Goal: Task Accomplishment & Management: Complete application form

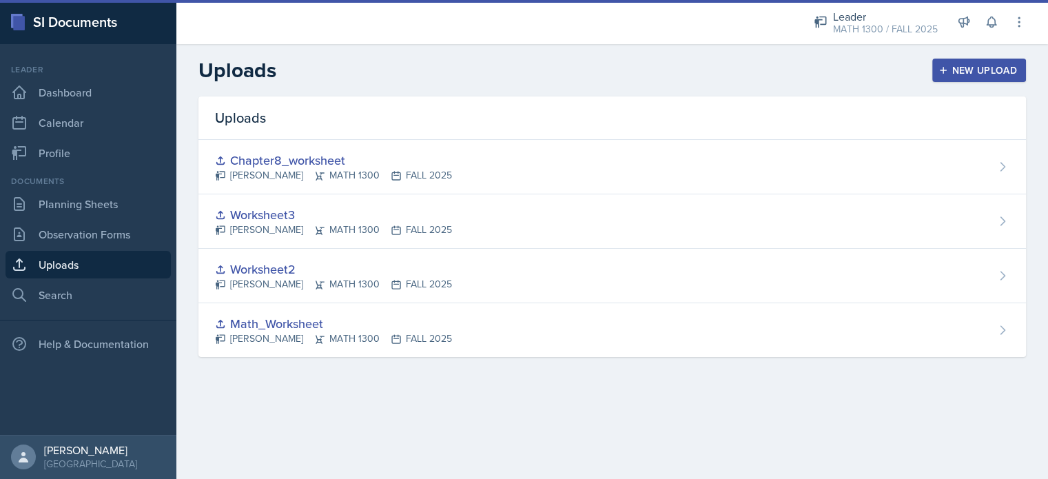
click at [970, 69] on div "New Upload" at bounding box center [980, 70] width 77 height 11
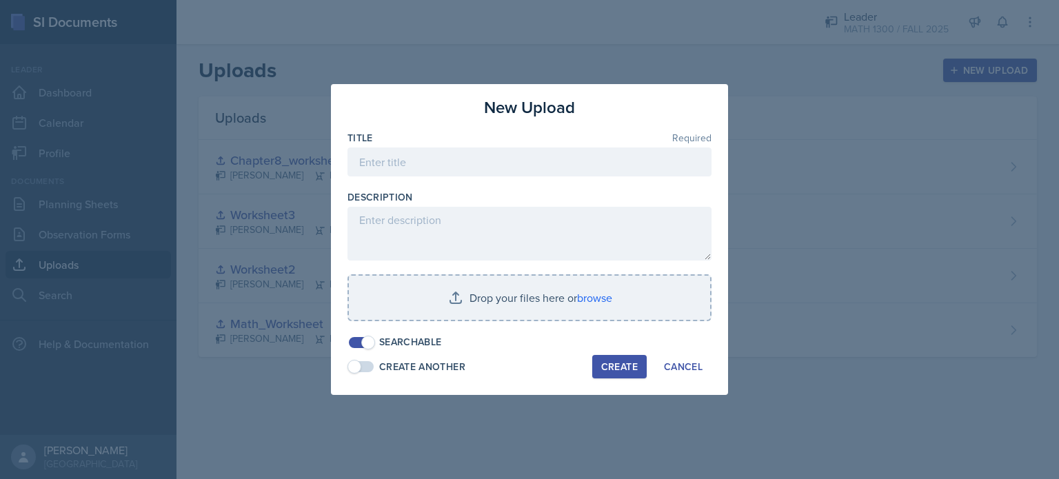
click at [593, 363] on button "Create" at bounding box center [619, 366] width 54 height 23
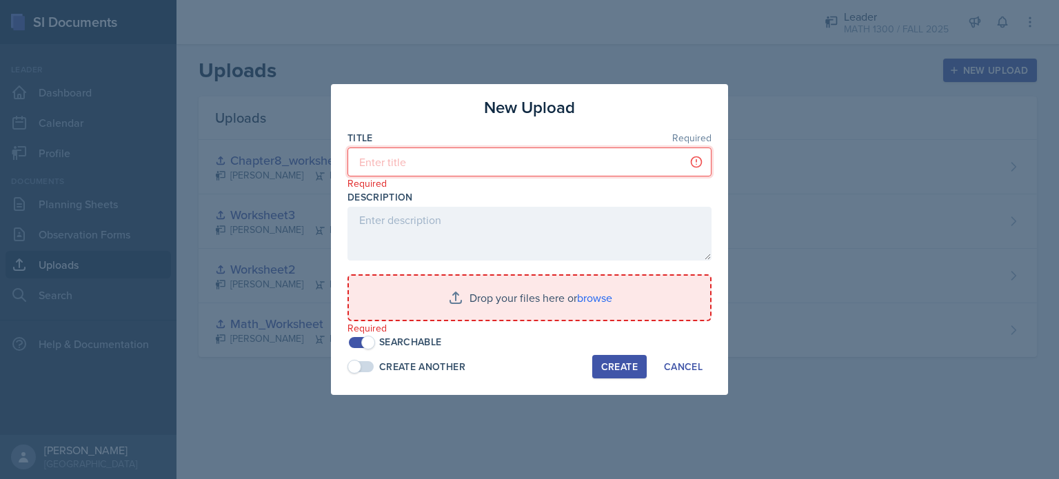
click at [411, 165] on input at bounding box center [529, 162] width 364 height 29
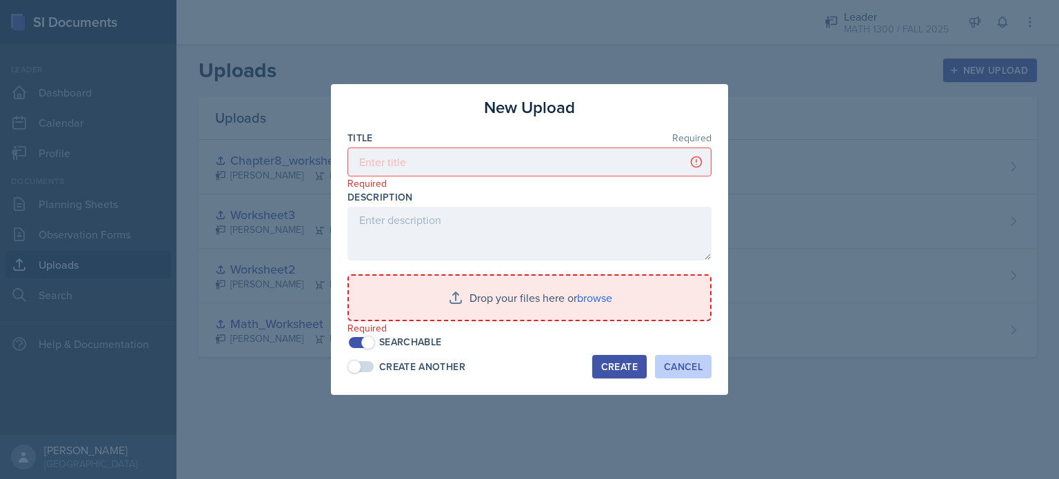
click at [678, 369] on div "Cancel" at bounding box center [683, 366] width 39 height 11
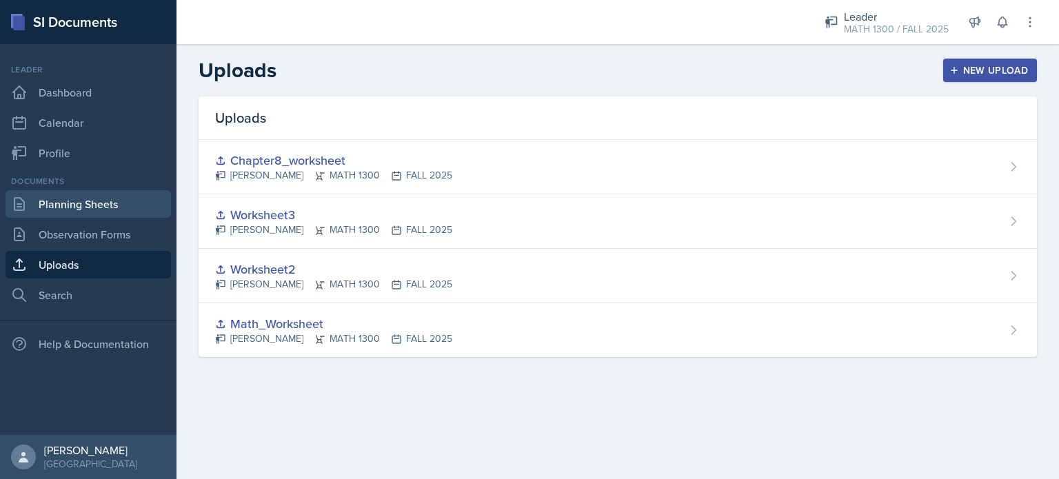
click at [60, 196] on link "Planning Sheets" at bounding box center [88, 204] width 165 height 28
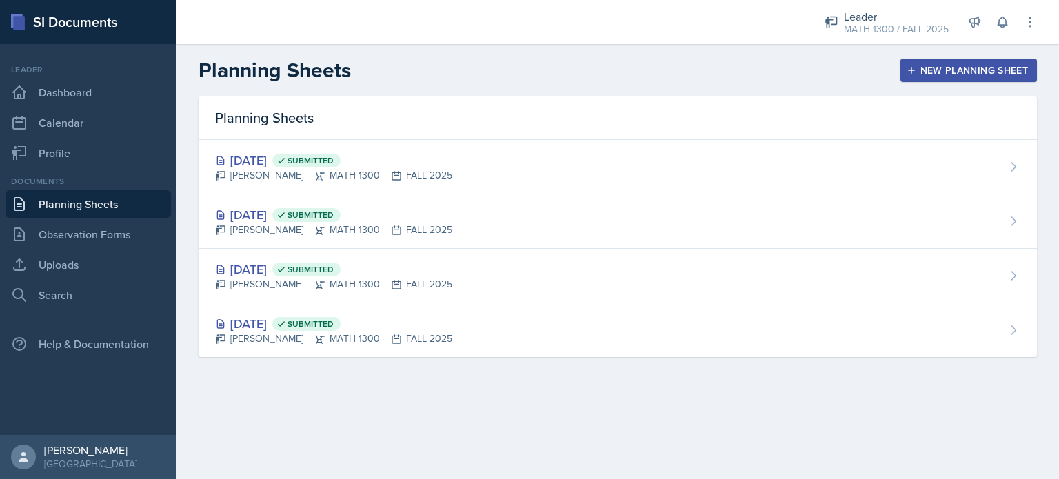
click at [993, 68] on div "New Planning Sheet" at bounding box center [968, 70] width 119 height 11
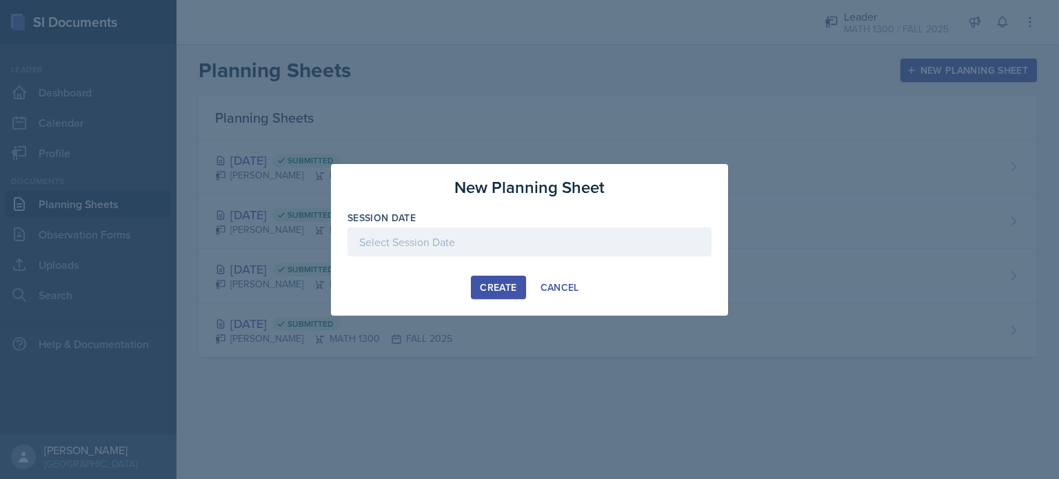
click at [434, 242] on div at bounding box center [529, 241] width 364 height 29
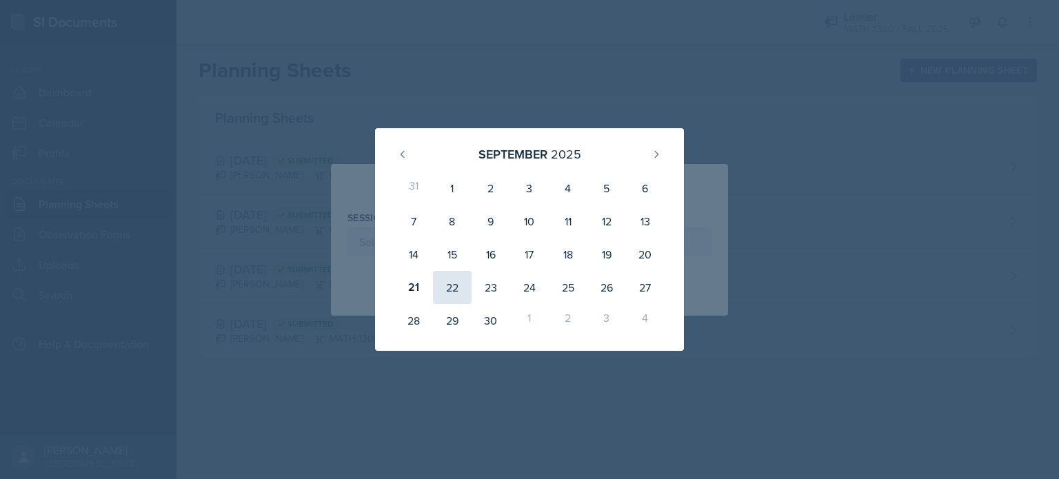
click at [450, 287] on div "22" at bounding box center [452, 287] width 39 height 33
type input "September 22nd, 2025"
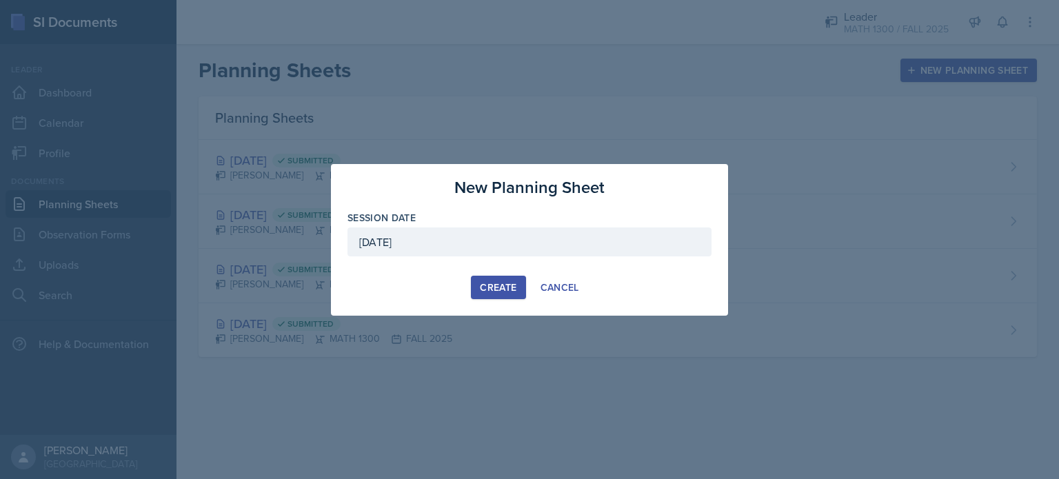
click at [498, 289] on div "Create" at bounding box center [498, 287] width 37 height 11
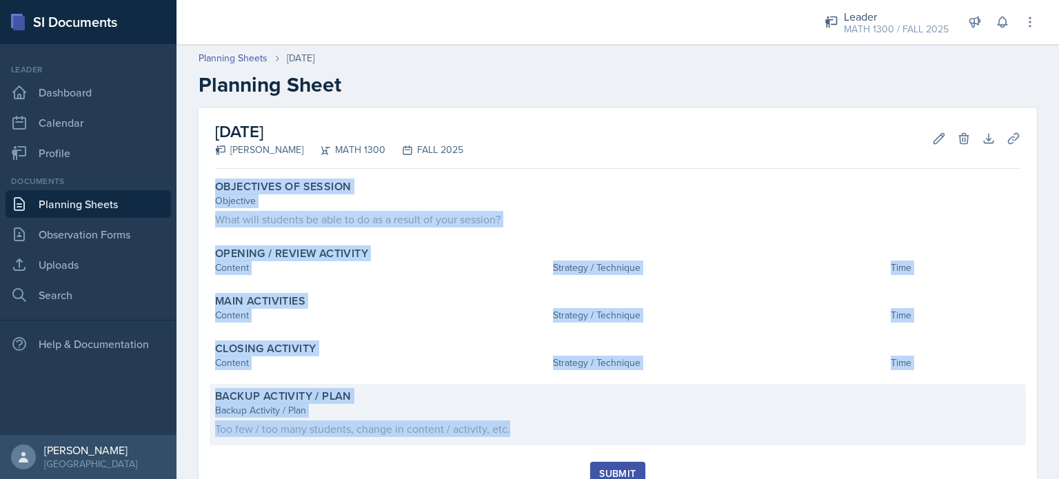
drag, startPoint x: 218, startPoint y: 184, endPoint x: 527, endPoint y: 421, distance: 389.3
click at [527, 421] on div "Objectives of Session Objective What will students be able to do as a result of…" at bounding box center [617, 317] width 805 height 287
copy div "Objectives of Session Objective What will students be able to do as a result of…"
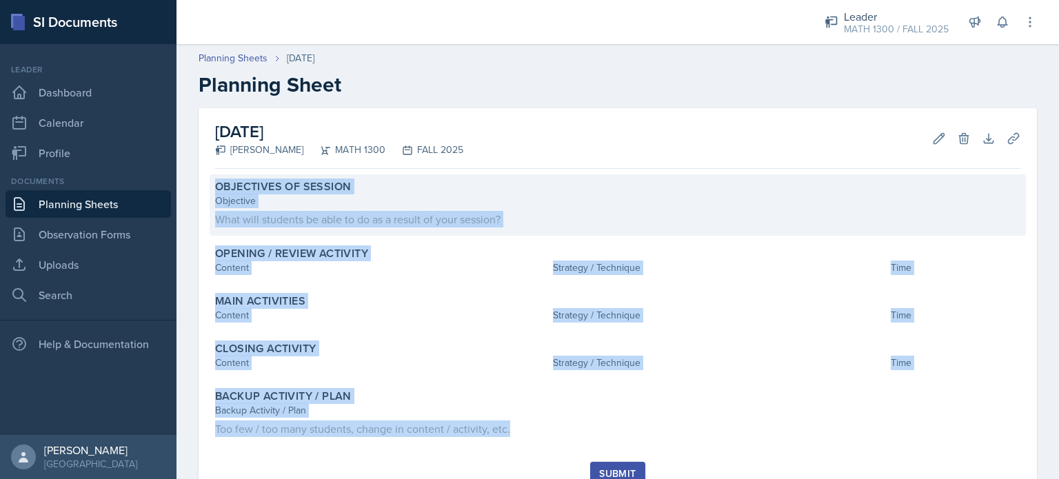
click at [289, 227] on div "Objectives of Session Objective What will students be able to do as a result of…" at bounding box center [618, 204] width 816 height 61
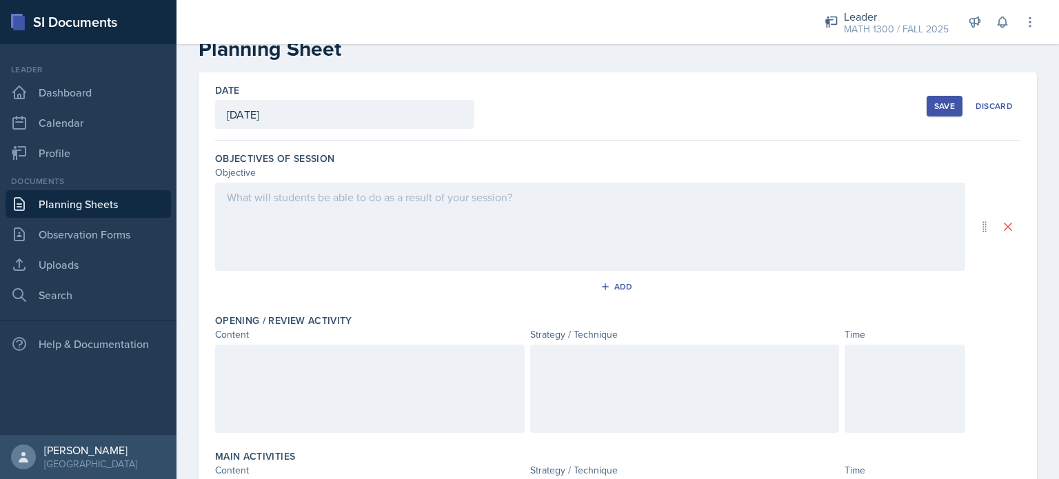
click at [283, 225] on div at bounding box center [590, 227] width 750 height 88
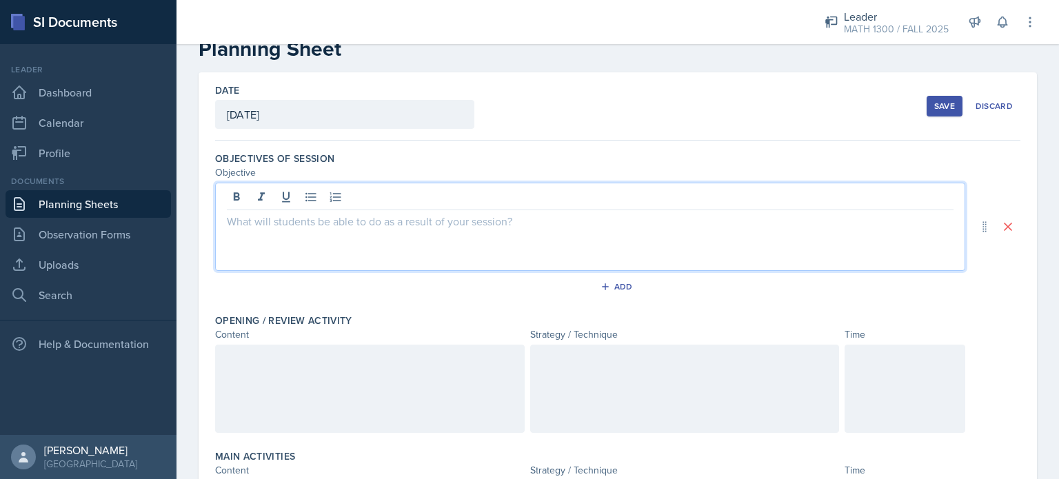
scroll to position [59, 0]
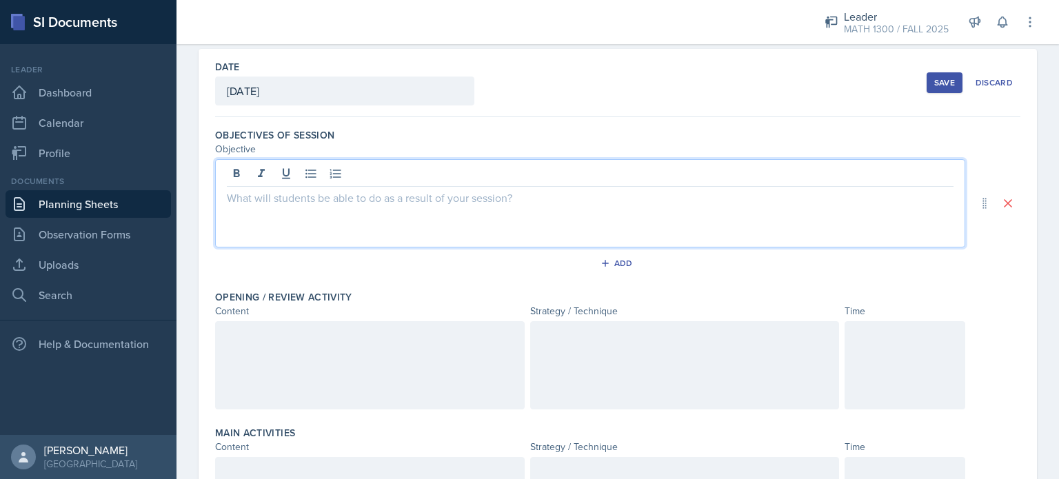
paste div
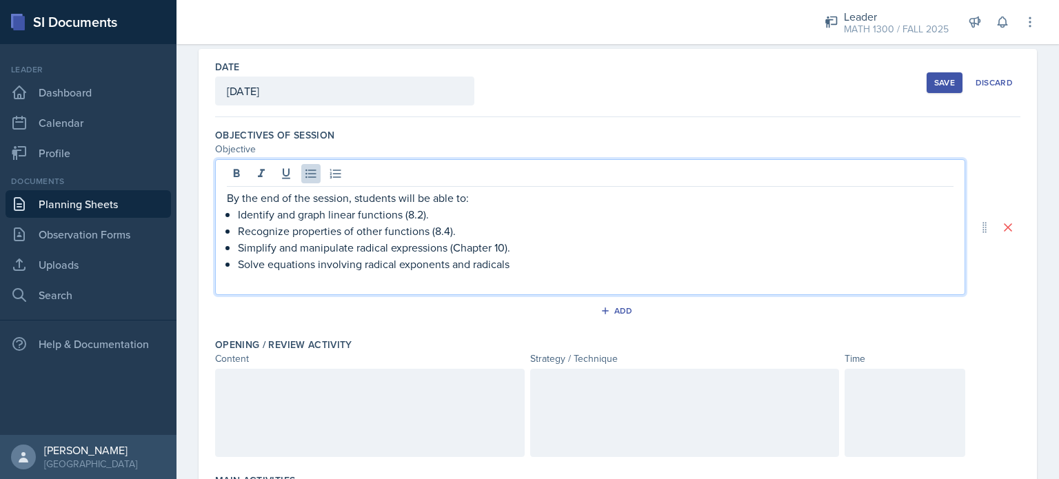
click at [426, 214] on p "Identify and graph linear functions (8.2)." at bounding box center [595, 214] width 715 height 17
click at [450, 228] on p "Recognize properties of other functions (8.4)." at bounding box center [595, 231] width 715 height 17
click at [505, 245] on p "Simplify and manipulate radical expressions (Chapter 10)." at bounding box center [595, 247] width 715 height 17
click at [506, 256] on p "Solve equations involving radical exponents and radicals" at bounding box center [595, 264] width 715 height 17
click at [514, 258] on p "Solve equations involving radical exponents and radicals" at bounding box center [595, 264] width 715 height 17
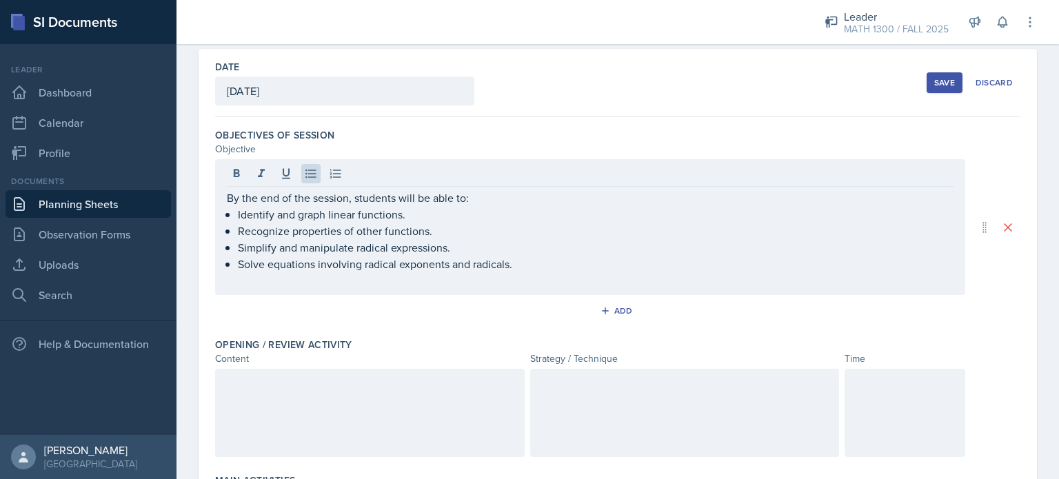
click at [310, 355] on div "Content" at bounding box center [369, 359] width 309 height 14
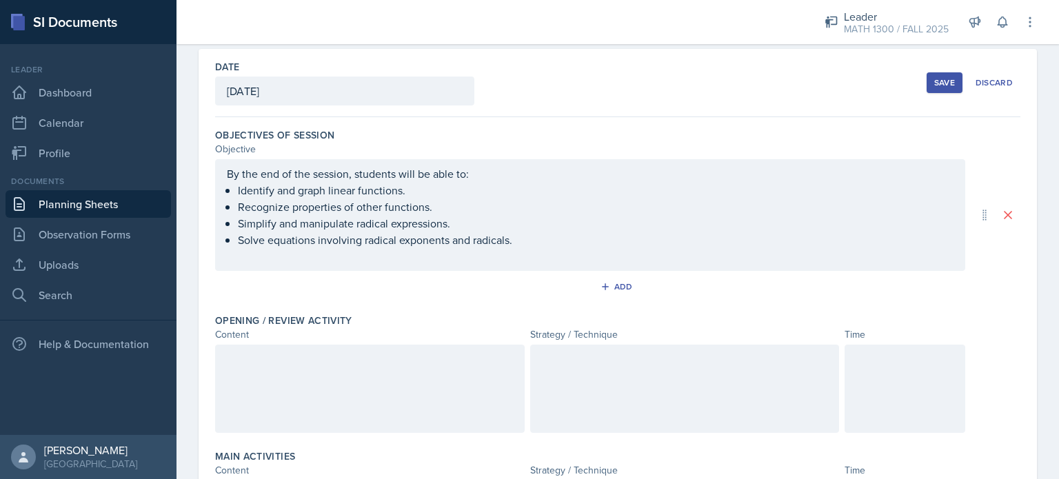
click at [293, 378] on div at bounding box center [369, 389] width 309 height 88
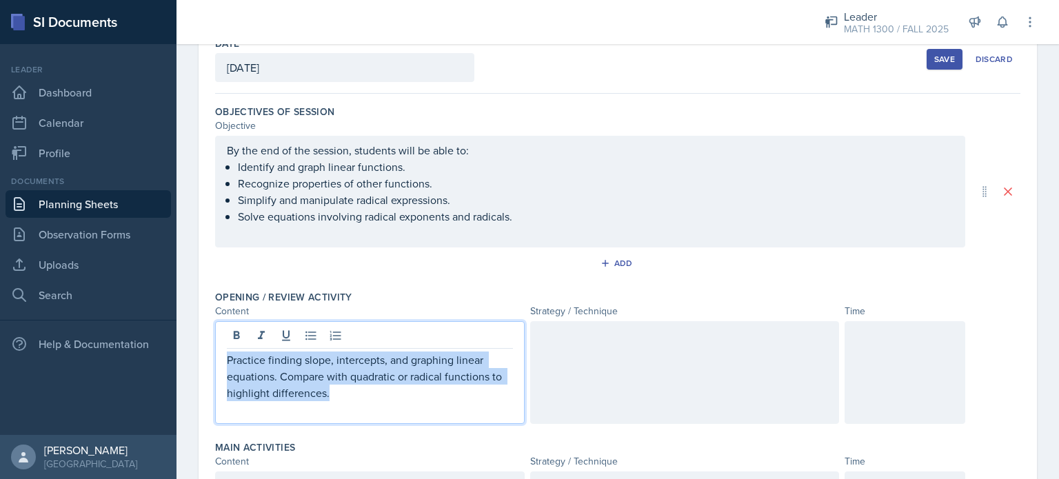
drag, startPoint x: 227, startPoint y: 356, endPoint x: 375, endPoint y: 396, distance: 153.3
click at [375, 396] on p "Practice finding slope, intercepts, and graphing linear equations. Compare with…" at bounding box center [370, 377] width 286 height 50
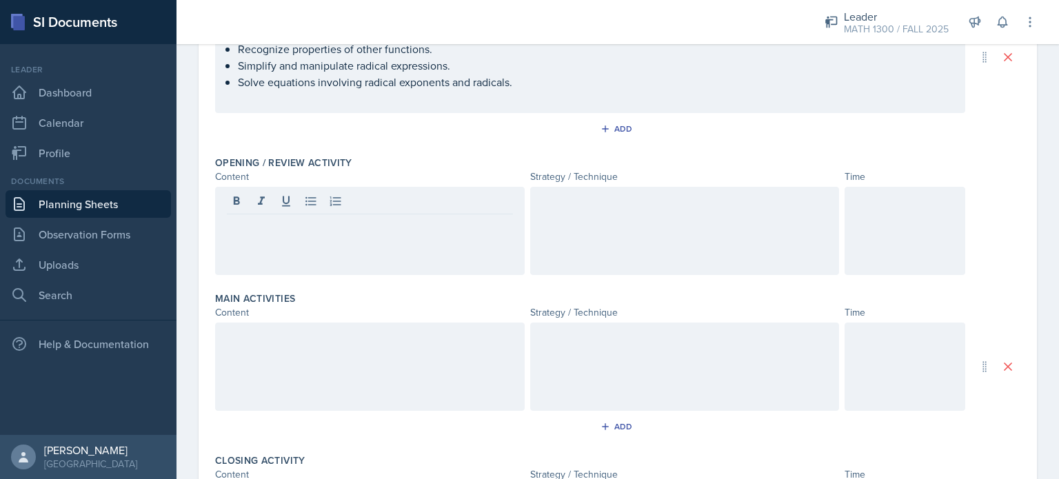
click at [332, 352] on div at bounding box center [369, 367] width 309 height 88
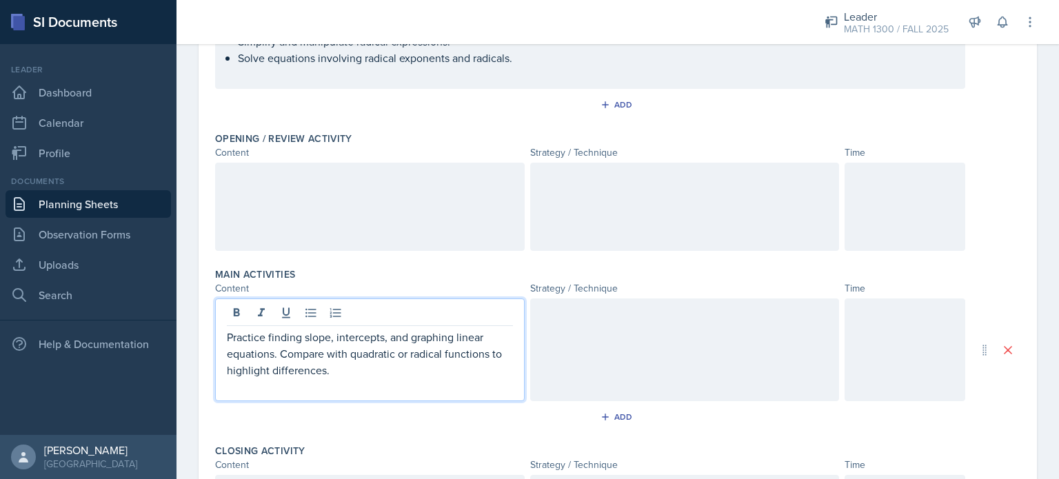
click at [276, 379] on p at bounding box center [370, 386] width 286 height 17
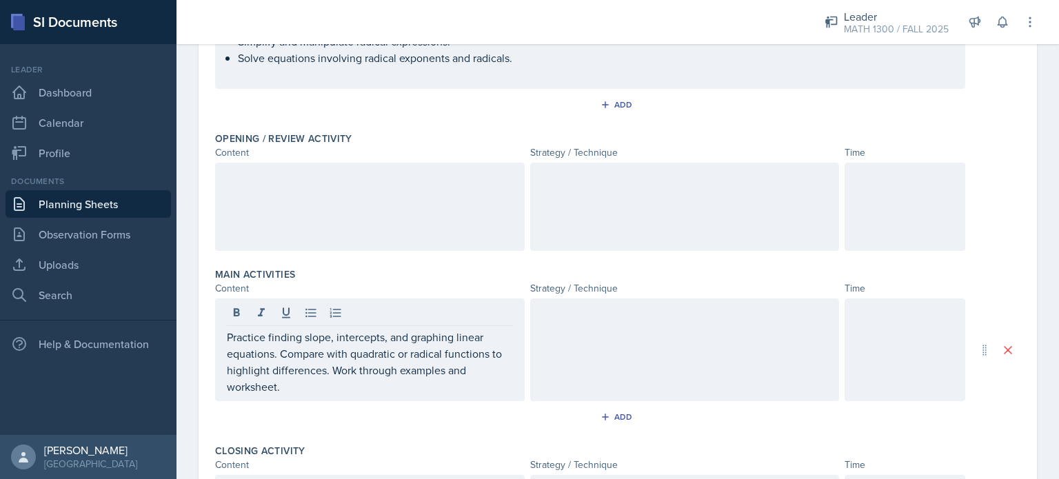
click at [613, 369] on div at bounding box center [684, 349] width 309 height 103
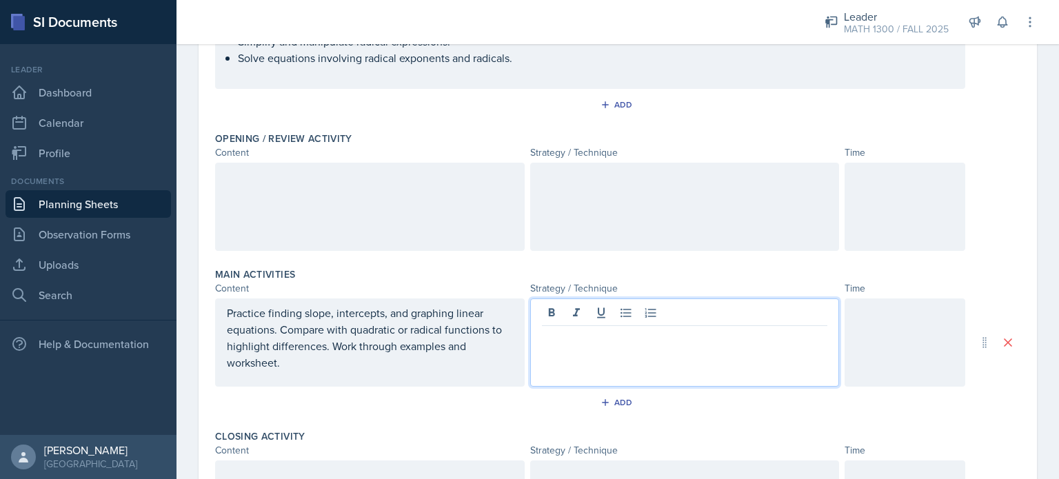
scroll to position [265, 0]
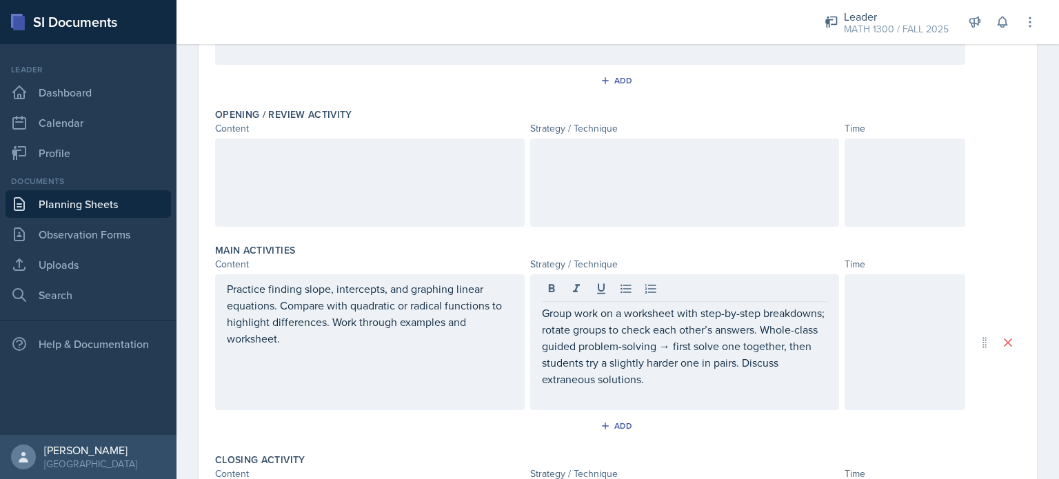
click at [844, 307] on div at bounding box center [904, 342] width 121 height 136
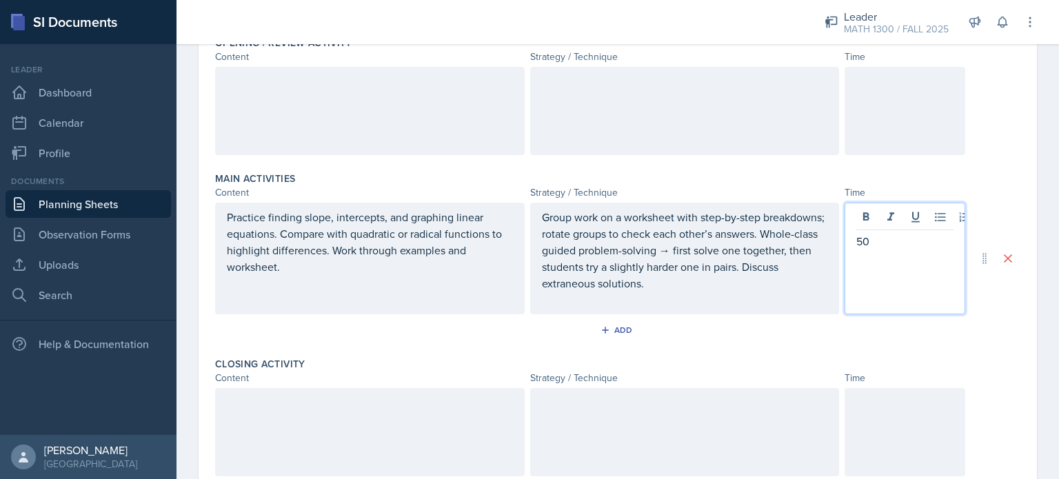
scroll to position [336, 0]
click at [882, 242] on p "50" at bounding box center [904, 242] width 97 height 17
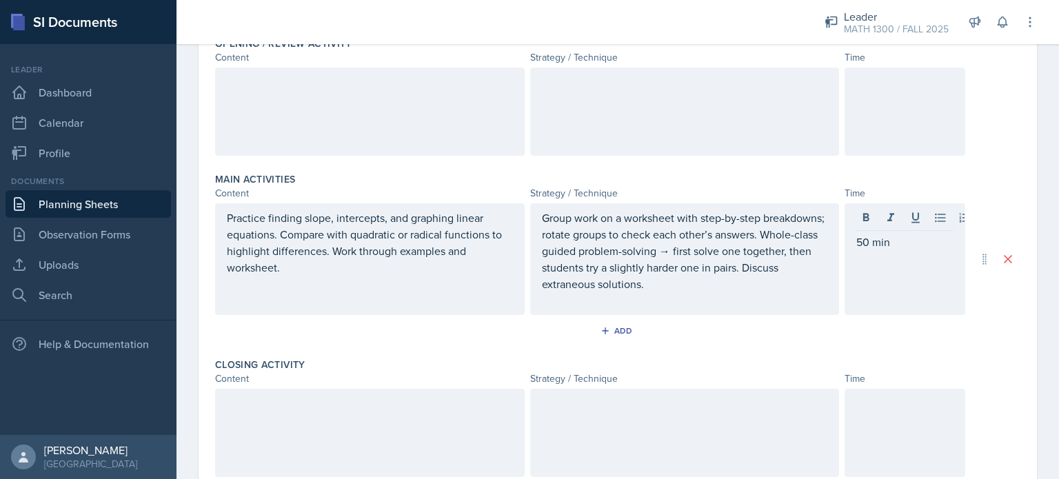
click at [855, 132] on div at bounding box center [904, 112] width 121 height 88
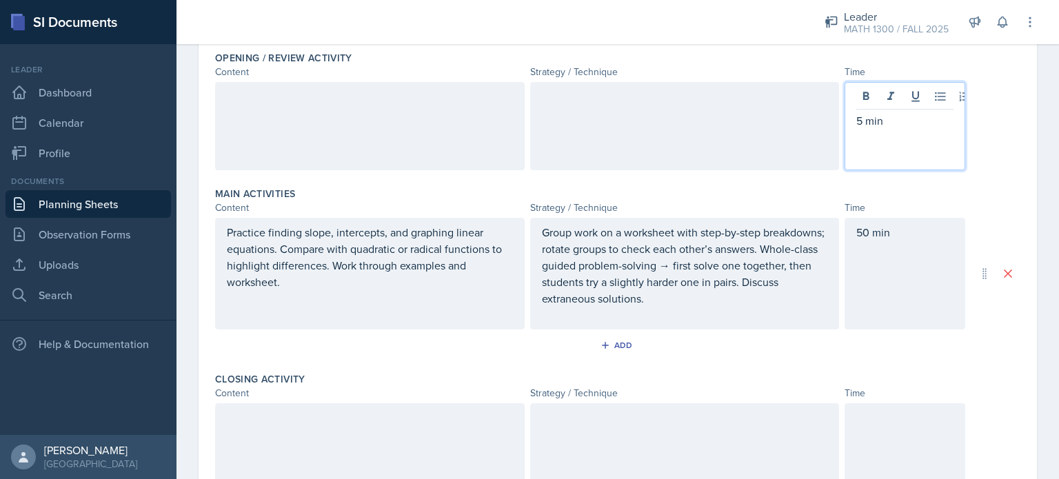
scroll to position [270, 0]
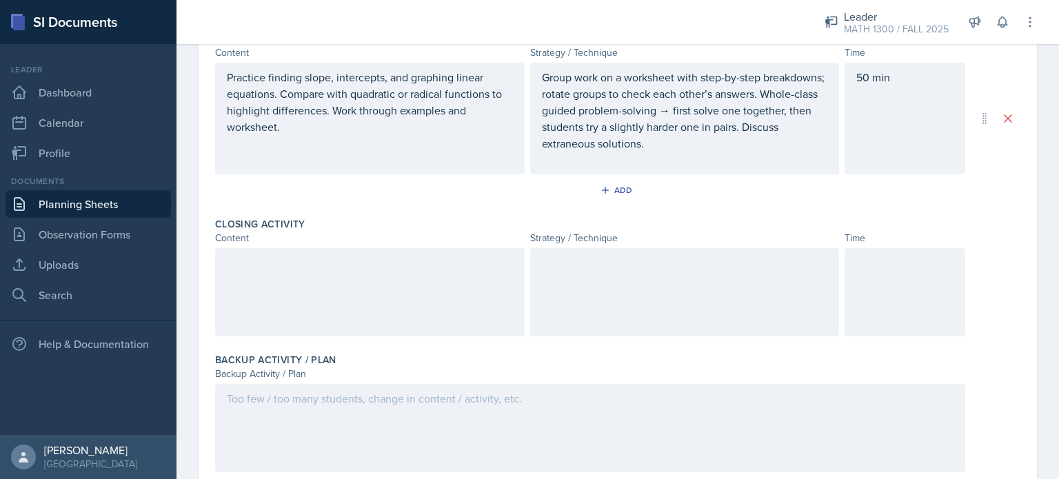
click at [624, 297] on div at bounding box center [684, 292] width 309 height 88
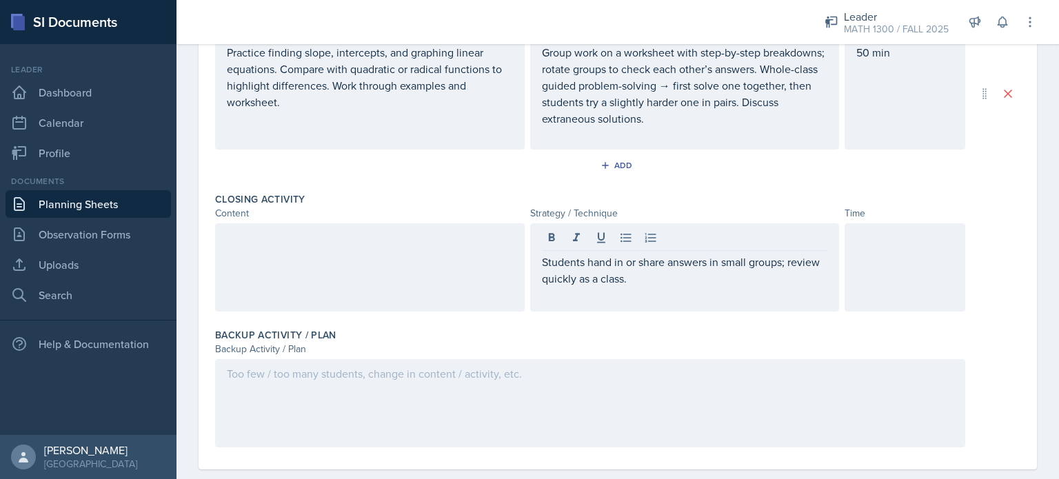
click at [281, 270] on div at bounding box center [369, 267] width 309 height 88
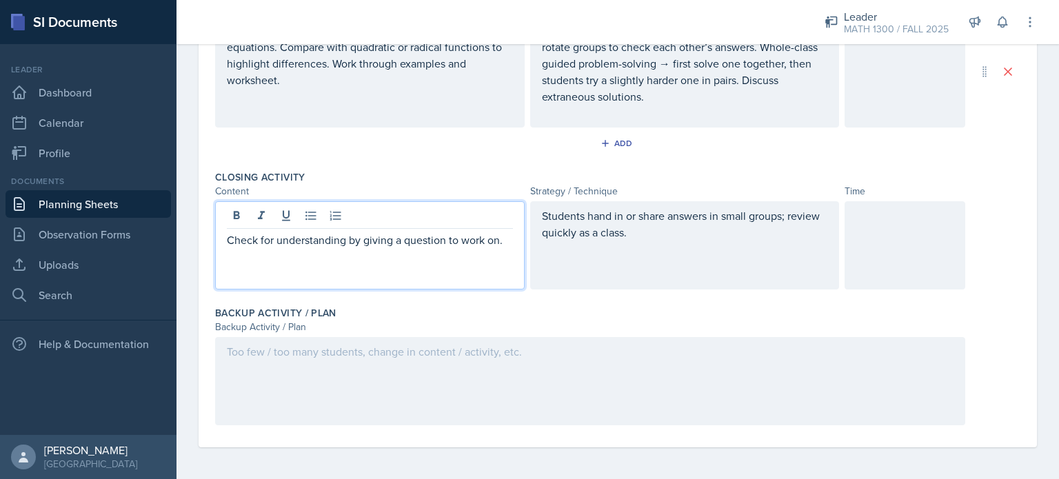
click at [236, 242] on p "Check for understanding by giving a question to work on." at bounding box center [370, 240] width 286 height 17
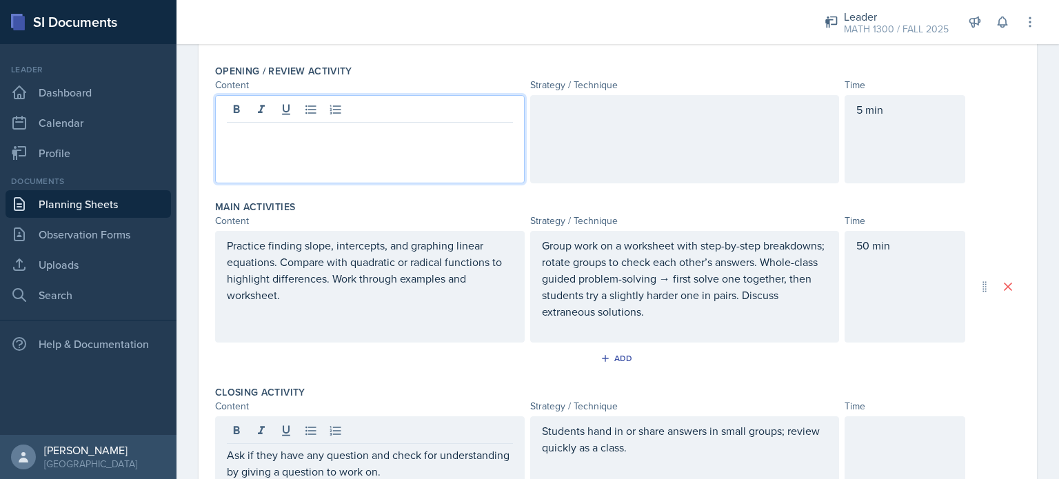
scroll to position [333, 0]
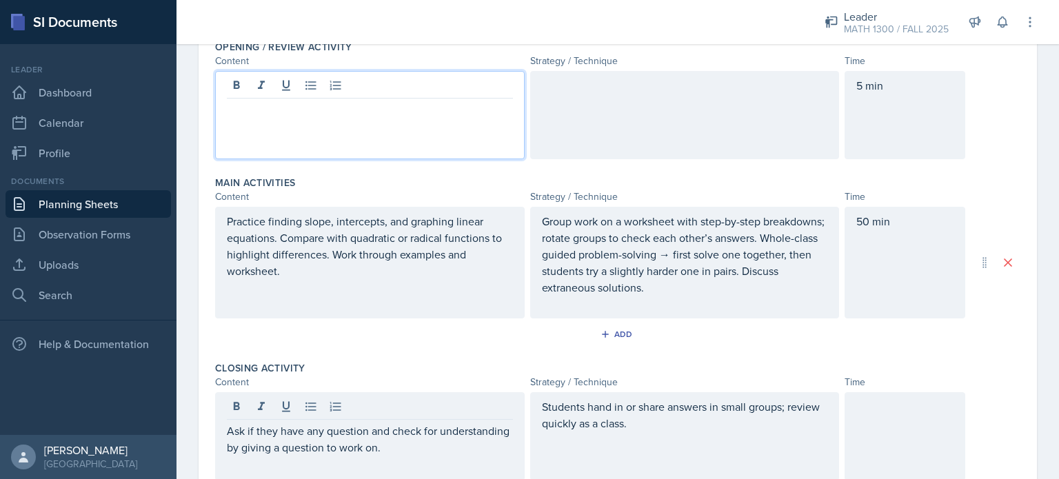
click at [283, 107] on p at bounding box center [370, 109] width 286 height 17
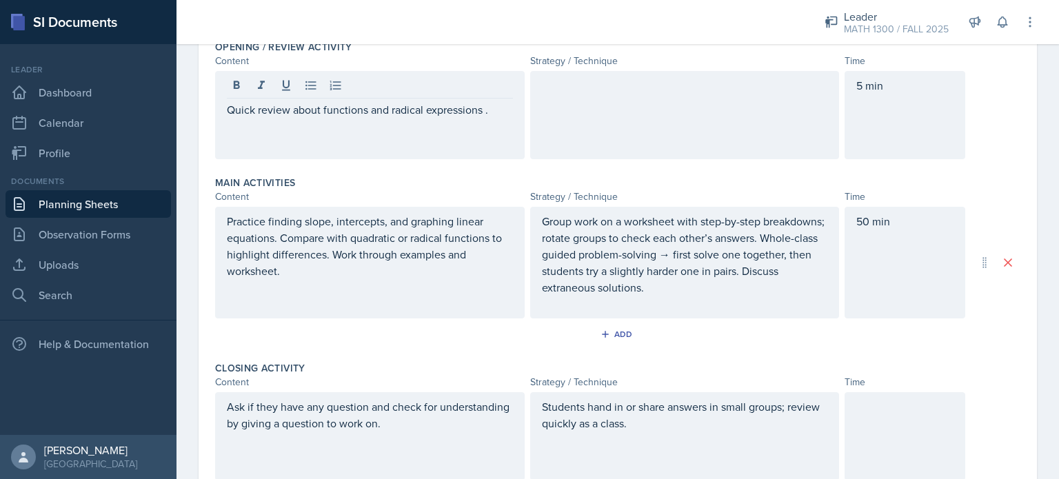
click at [679, 93] on div at bounding box center [684, 115] width 309 height 88
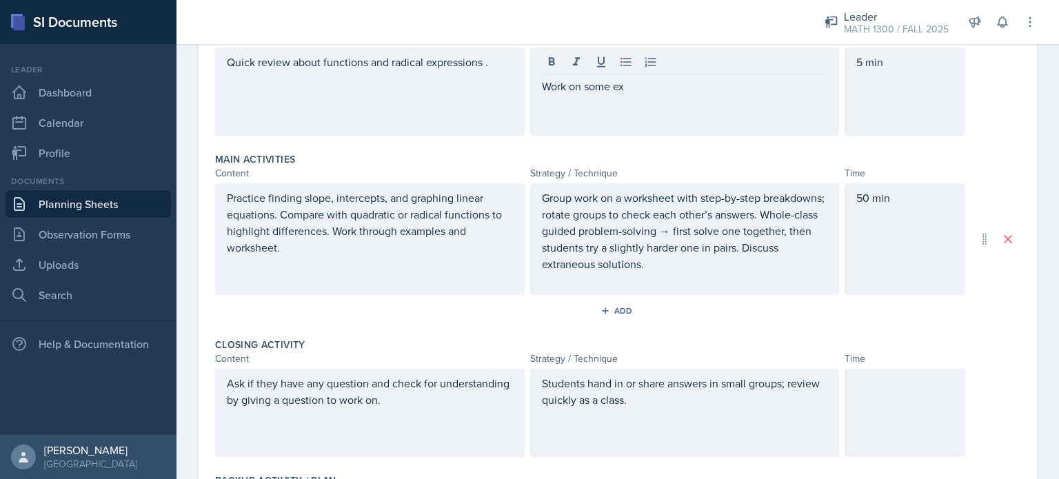
click at [679, 93] on div "Work on some ex" at bounding box center [684, 92] width 309 height 88
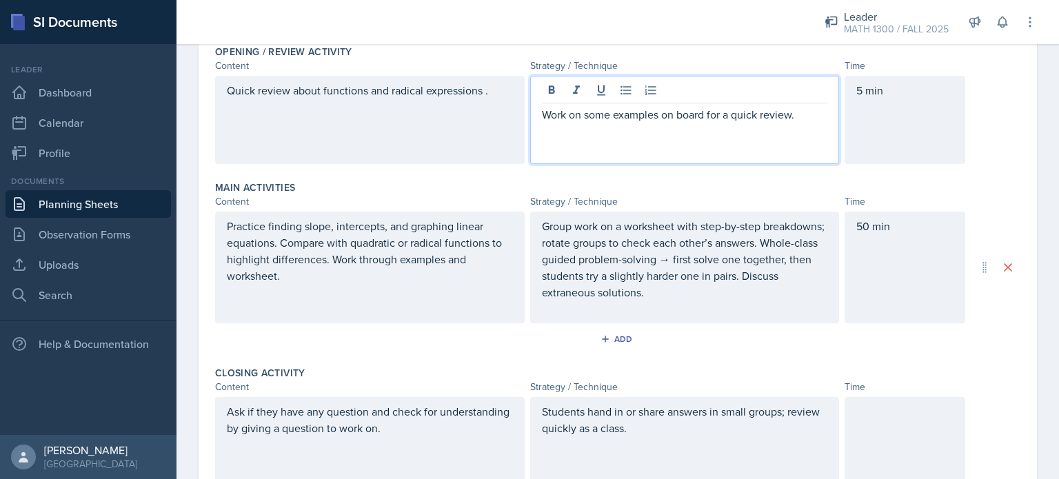
scroll to position [314, 0]
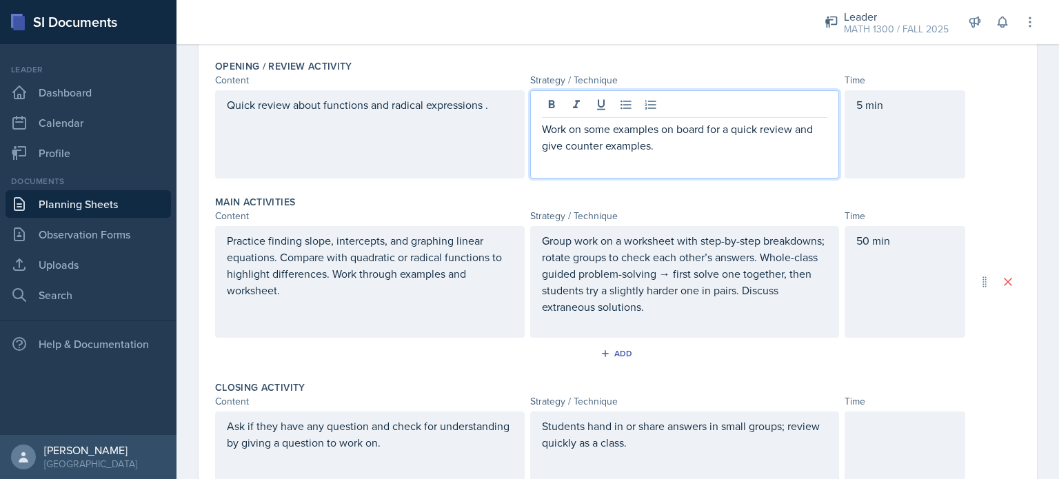
click at [557, 148] on p "Work on some examples on board for a quick review and give counter examples." at bounding box center [685, 137] width 286 height 33
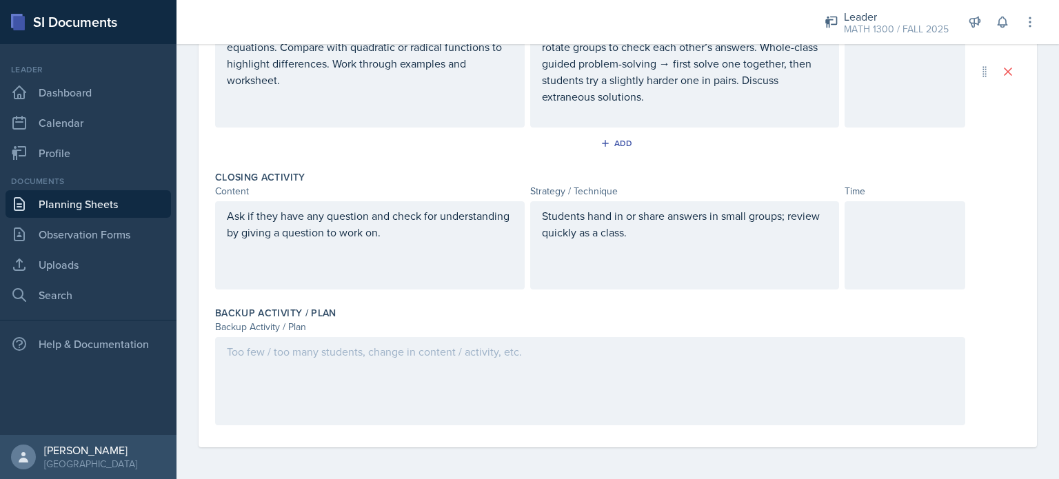
scroll to position [523, 0]
click at [336, 389] on div at bounding box center [590, 382] width 750 height 88
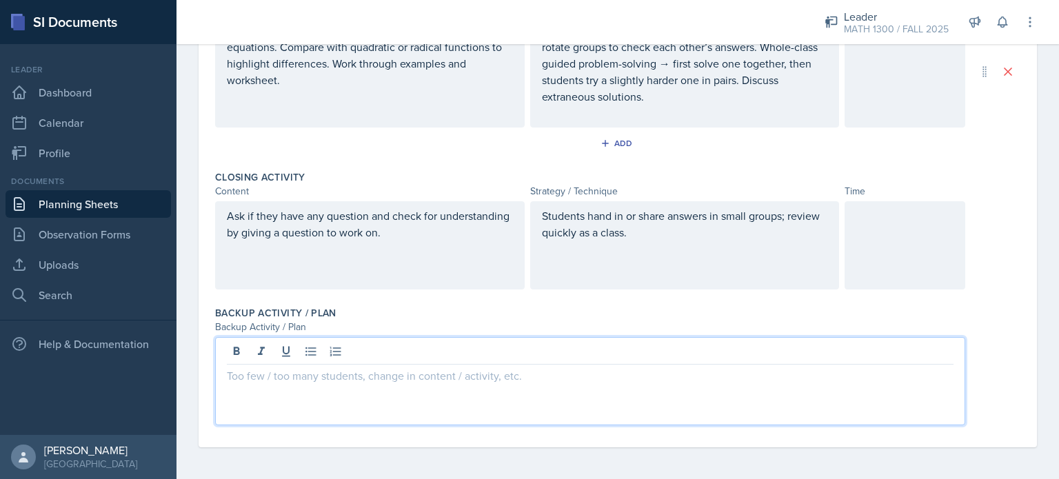
paste div
click at [232, 376] on p "let students pick which chapter problem they’re struggling with." at bounding box center [590, 375] width 727 height 17
click at [668, 378] on p "In case of few students let students pick which chapter problem they’re struggl…" at bounding box center [590, 375] width 727 height 17
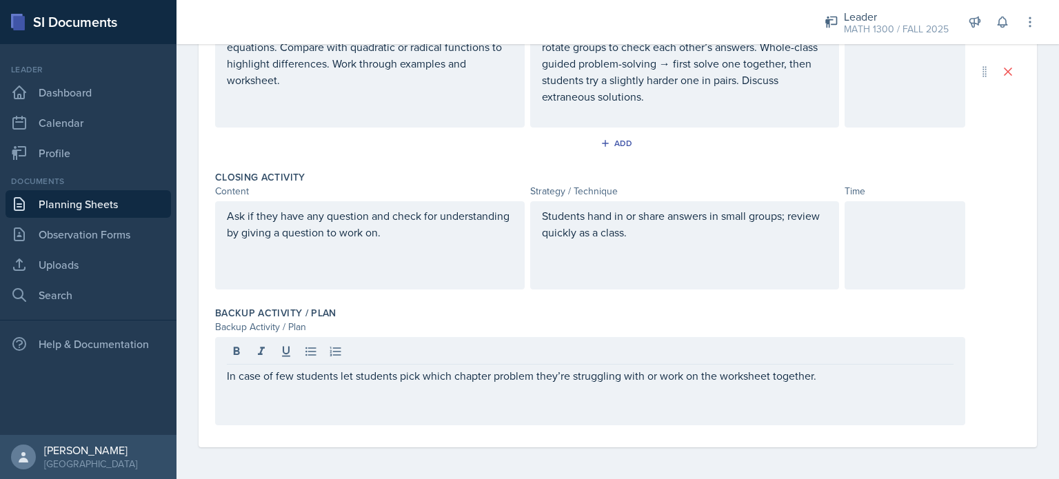
click at [857, 270] on div at bounding box center [904, 245] width 121 height 88
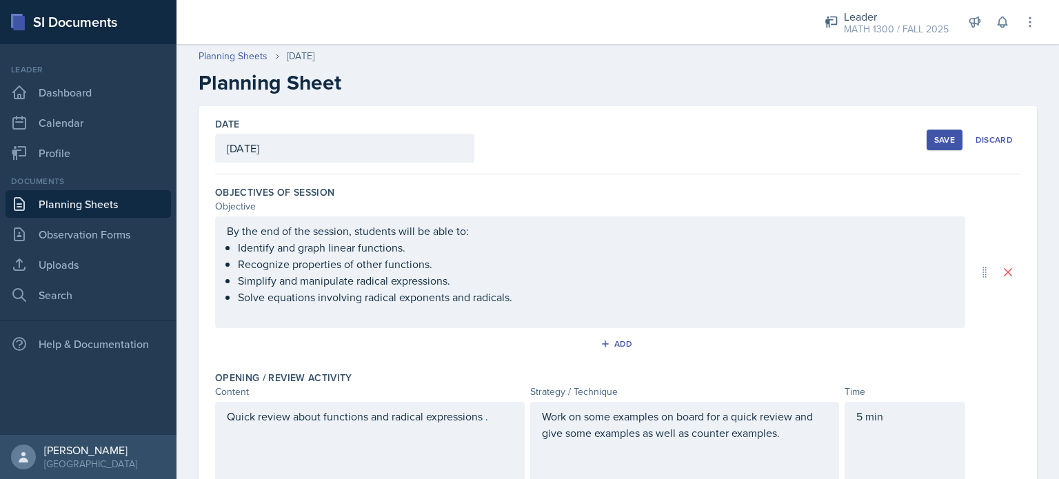
scroll to position [0, 0]
click at [926, 152] on div "Save Discard" at bounding box center [973, 142] width 94 height 32
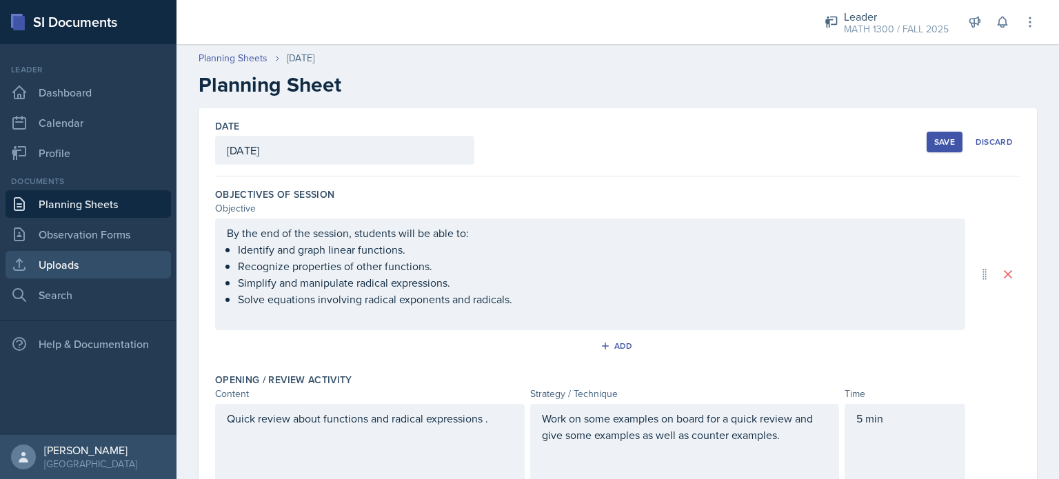
click at [77, 265] on link "Uploads" at bounding box center [88, 265] width 165 height 28
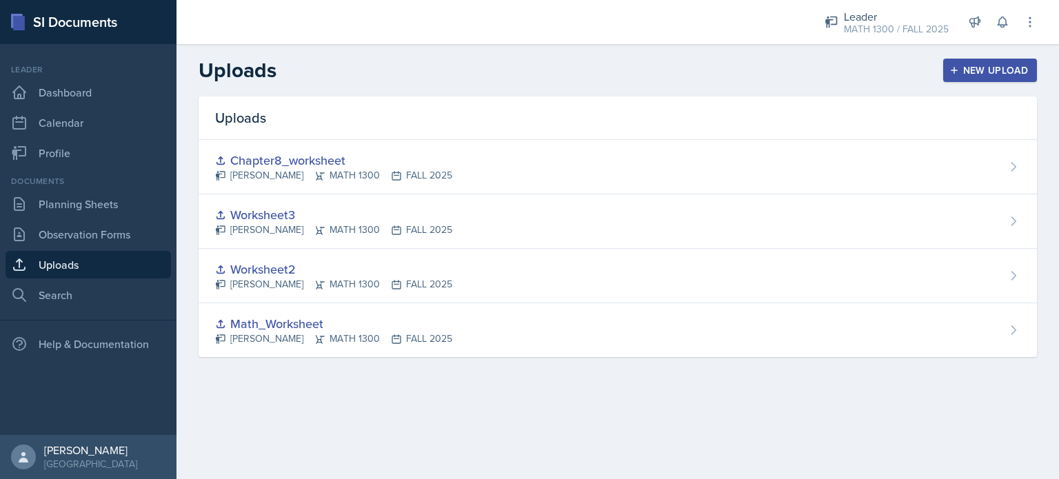
click at [973, 60] on button "New Upload" at bounding box center [990, 70] width 94 height 23
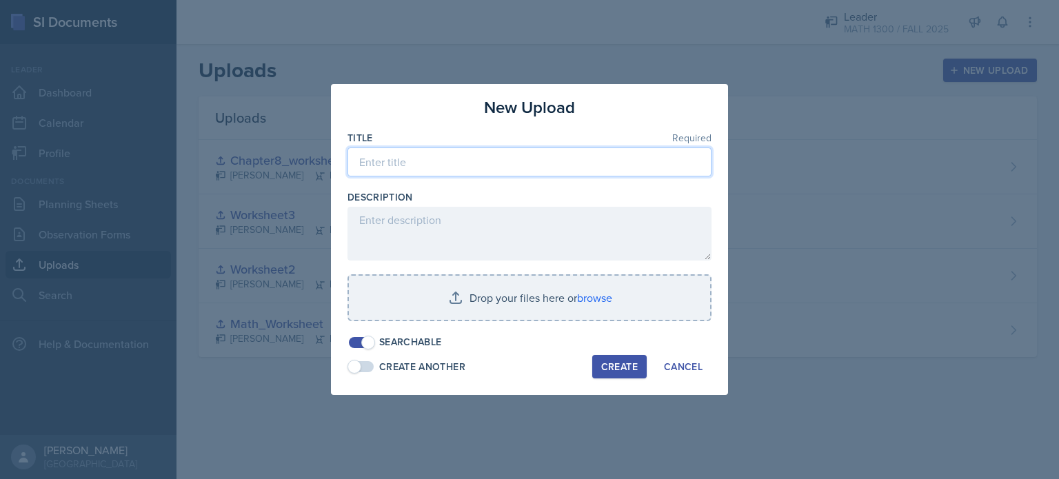
click at [478, 171] on input at bounding box center [529, 162] width 364 height 29
type input "Worksheet8-10"
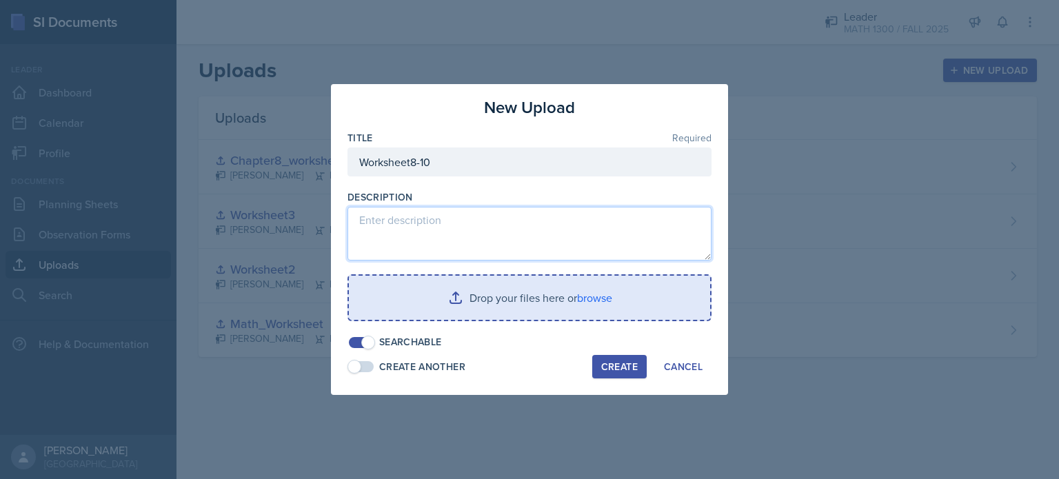
drag, startPoint x: 420, startPoint y: 227, endPoint x: 509, endPoint y: 274, distance: 100.8
click at [509, 274] on div "Title Required Worksheet8-10 Description Drop your files here or browse Searcha…" at bounding box center [529, 240] width 364 height 219
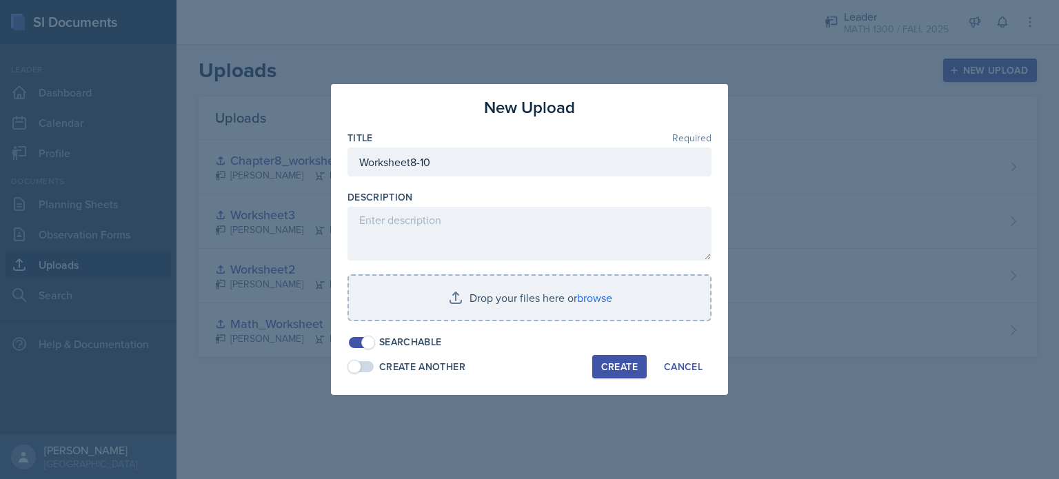
click at [622, 361] on div "Create" at bounding box center [619, 366] width 37 height 11
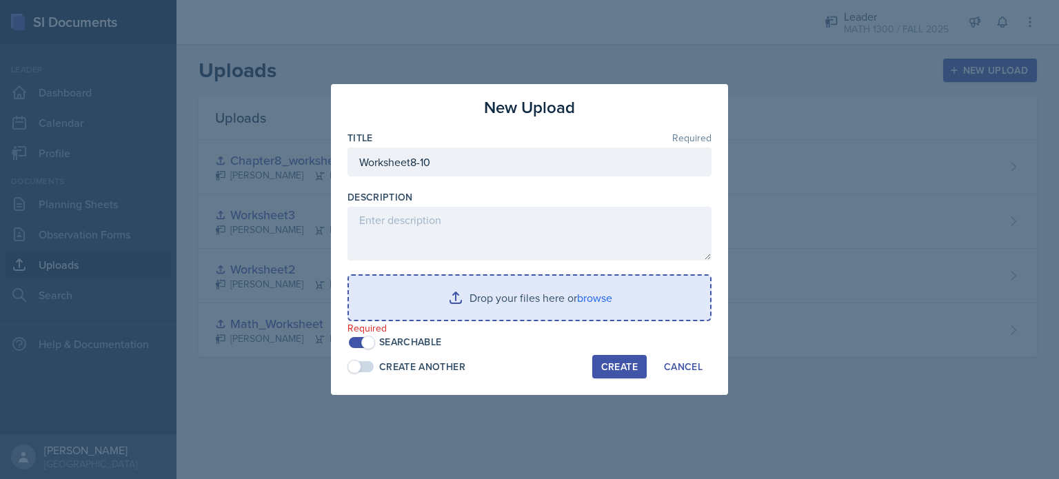
click at [562, 294] on input "file" at bounding box center [529, 298] width 361 height 44
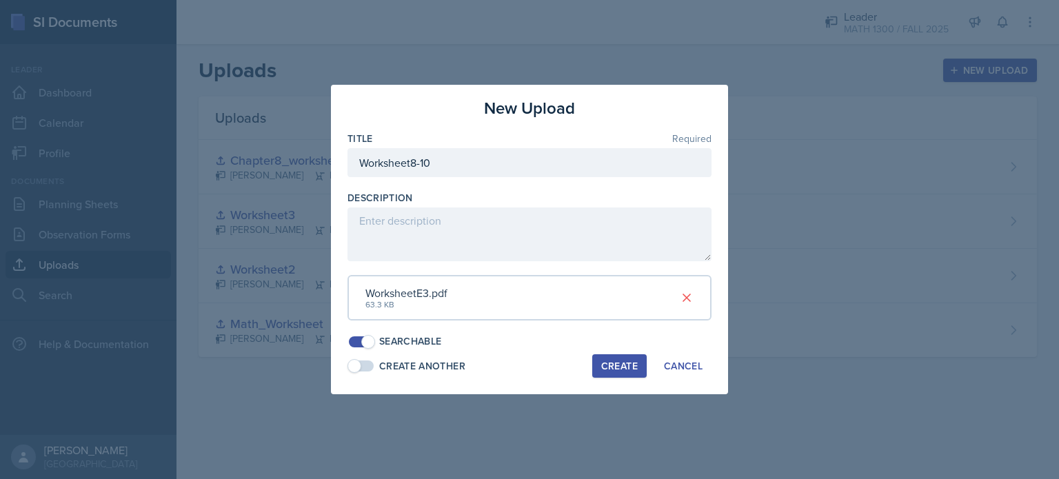
click at [630, 363] on div "Create" at bounding box center [619, 366] width 37 height 11
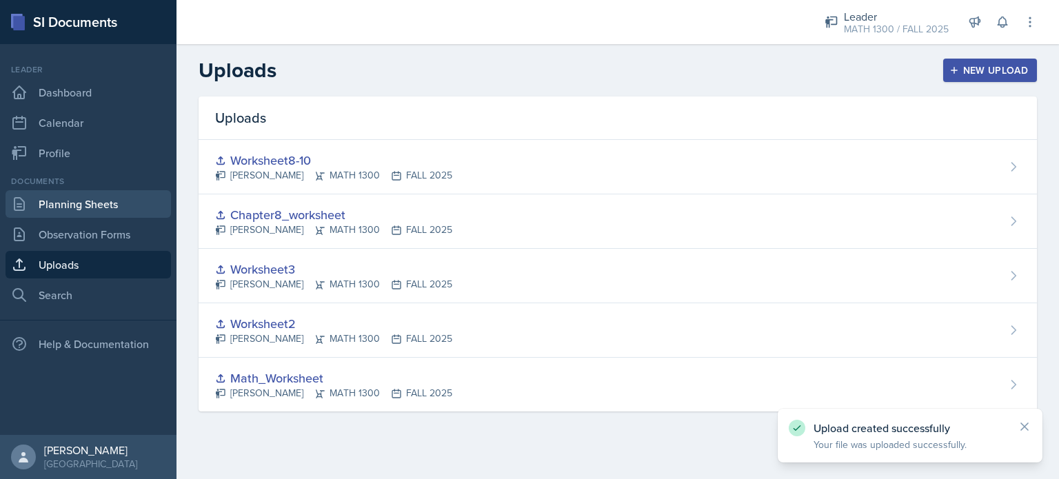
click at [77, 204] on link "Planning Sheets" at bounding box center [88, 204] width 165 height 28
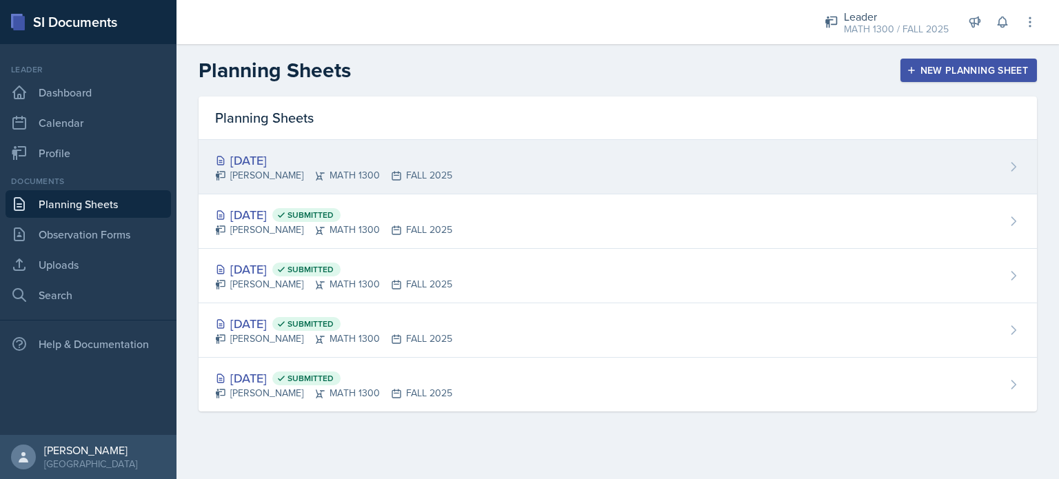
click at [441, 170] on div "Sep 22nd, 2025 Liza Tamang MATH 1300 FALL 2025" at bounding box center [618, 167] width 838 height 54
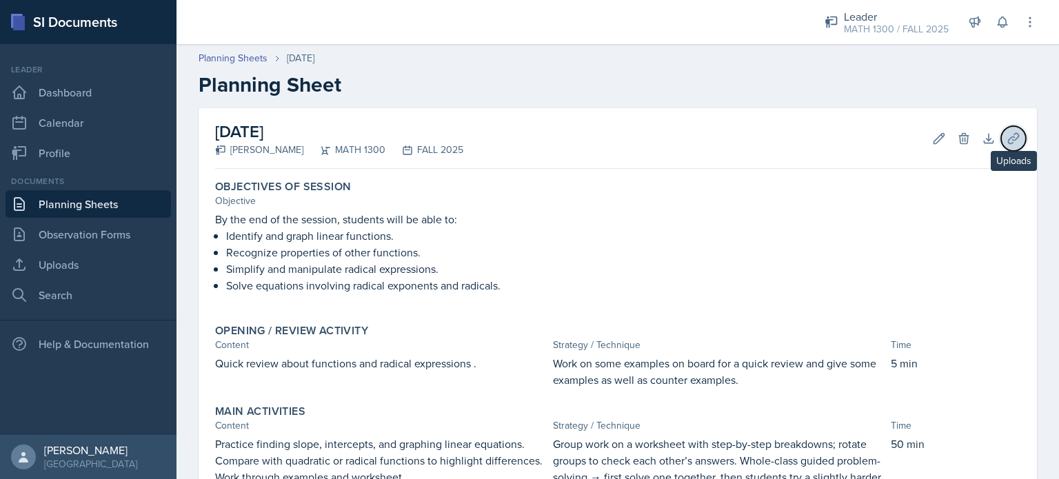
click at [1010, 143] on button "Uploads" at bounding box center [1013, 138] width 25 height 25
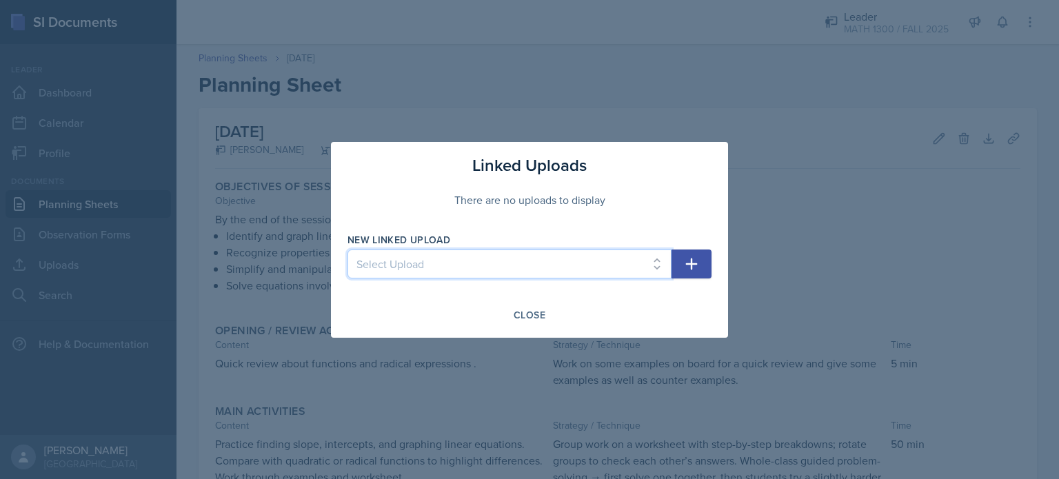
click at [520, 260] on select "Select Upload Math_Worksheet Worksheet2 Worksheet3 Chapter8_worksheet Worksheet…" at bounding box center [509, 264] width 324 height 29
select select "4a23f797-2c4f-4719-8355-c78838bfb6a2"
click at [347, 250] on select "Select Upload Math_Worksheet Worksheet2 Worksheet3 Chapter8_worksheet Worksheet…" at bounding box center [509, 264] width 324 height 29
click at [689, 261] on icon "button" at bounding box center [691, 264] width 17 height 17
select select
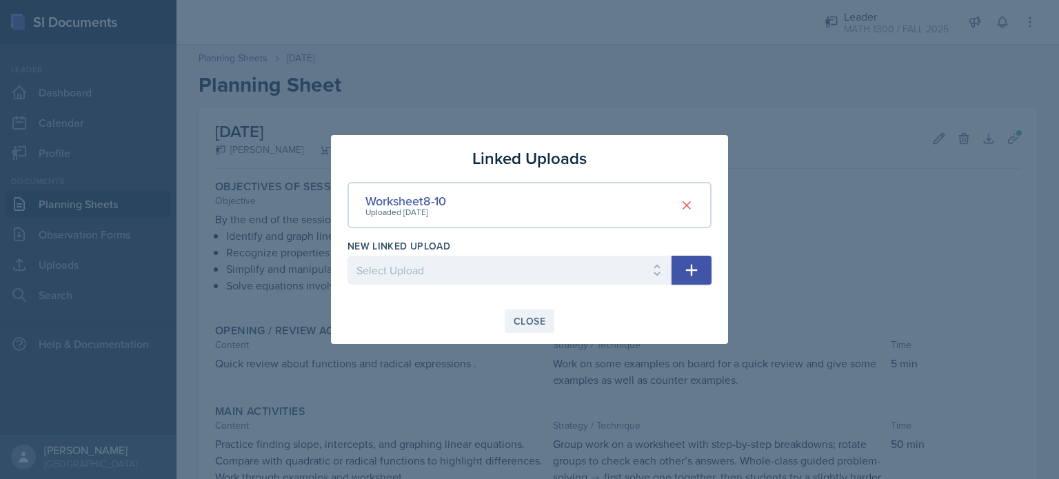
click at [507, 316] on button "Close" at bounding box center [530, 320] width 50 height 23
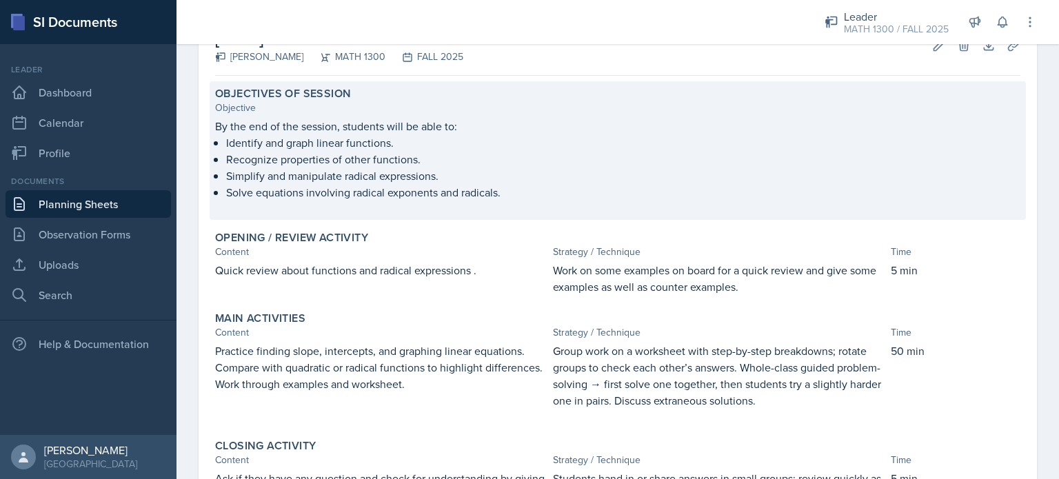
scroll to position [303, 0]
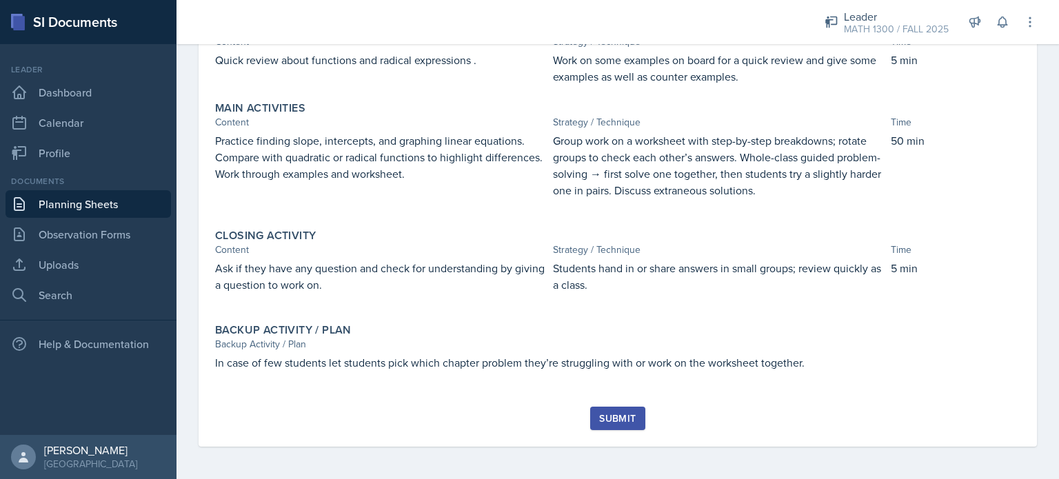
click at [590, 418] on button "Submit" at bounding box center [617, 418] width 54 height 23
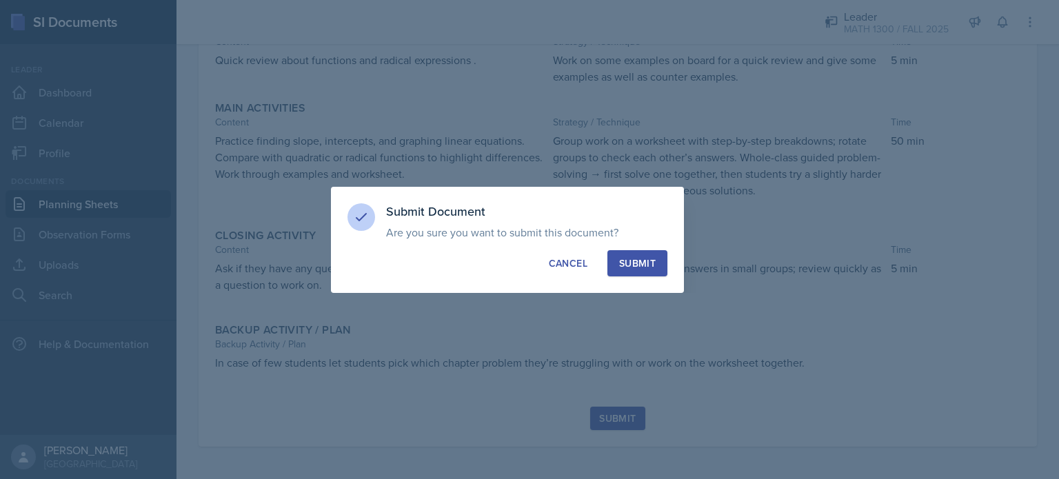
click at [636, 257] on div "Submit" at bounding box center [637, 263] width 37 height 14
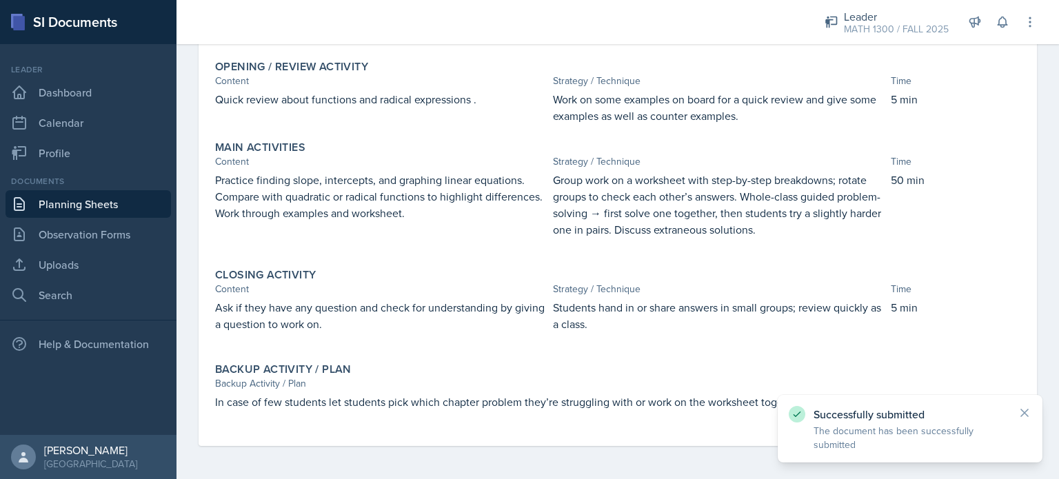
scroll to position [263, 0]
